Goal: Task Accomplishment & Management: Manage account settings

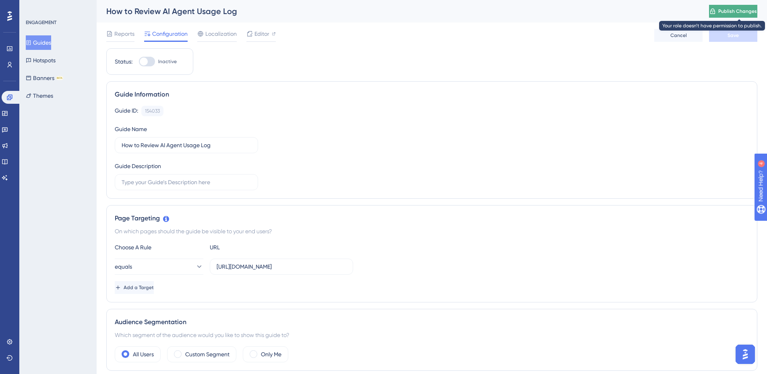
click at [739, 12] on span "Publish Changes" at bounding box center [737, 11] width 39 height 6
click at [43, 37] on button "Guides" at bounding box center [38, 42] width 25 height 14
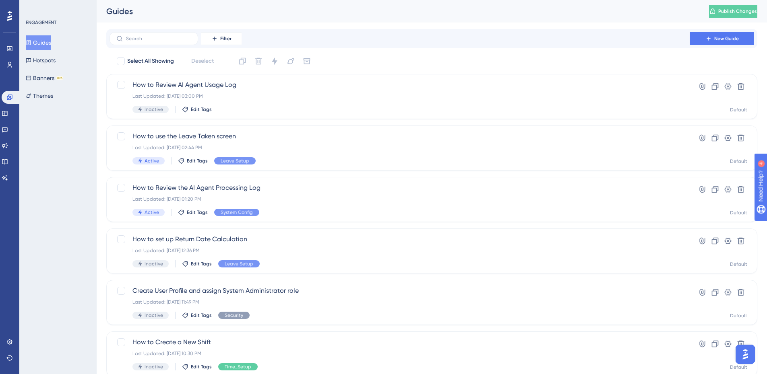
click at [43, 40] on button "Guides" at bounding box center [38, 42] width 25 height 14
click at [736, 15] on button "Publish Changes" at bounding box center [733, 11] width 48 height 13
click at [250, 22] on icon at bounding box center [250, 18] width 8 height 8
click at [733, 7] on button "Publish Changes" at bounding box center [733, 11] width 48 height 13
click at [7, 357] on icon at bounding box center [9, 358] width 6 height 6
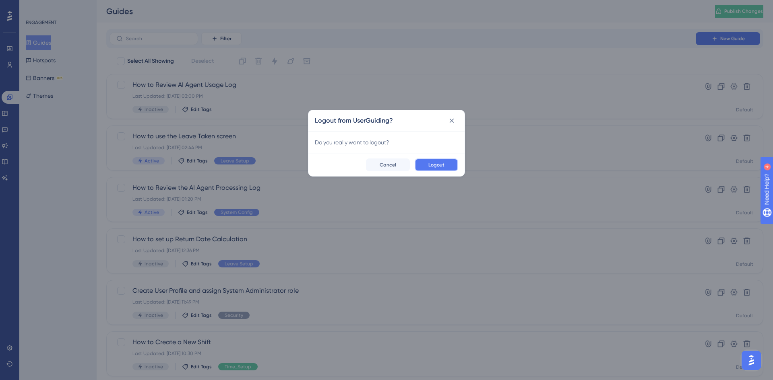
click at [431, 164] on span "Logout" at bounding box center [436, 165] width 16 height 6
